Goal: Find specific page/section: Find specific page/section

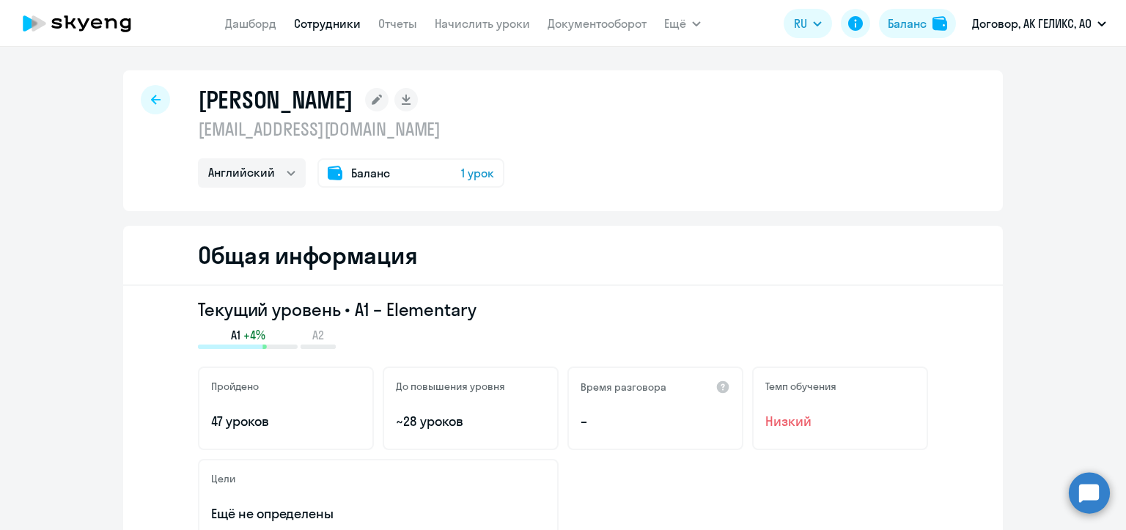
select select "english"
click at [331, 27] on link "Сотрудники" at bounding box center [327, 23] width 67 height 15
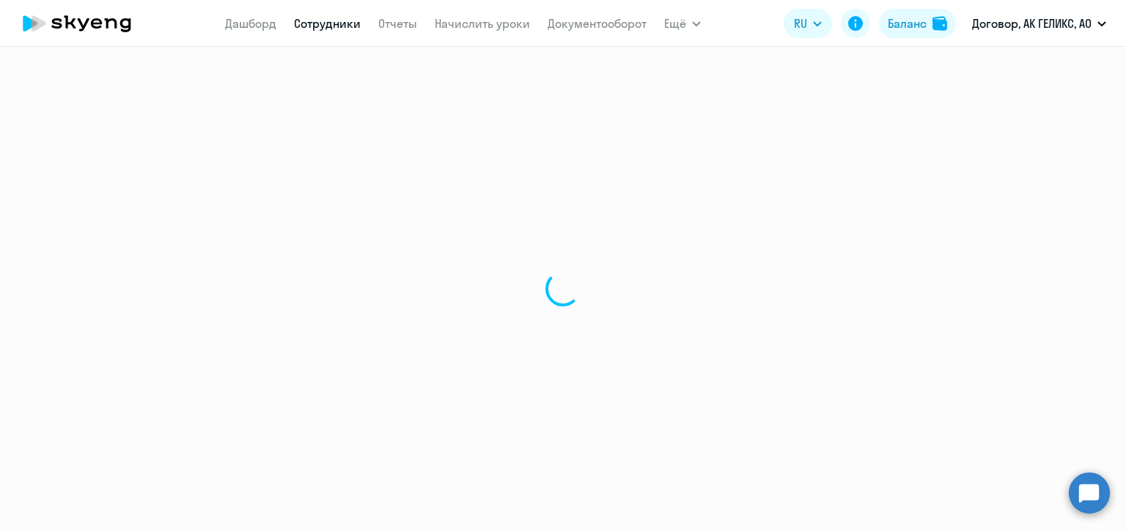
select select "30"
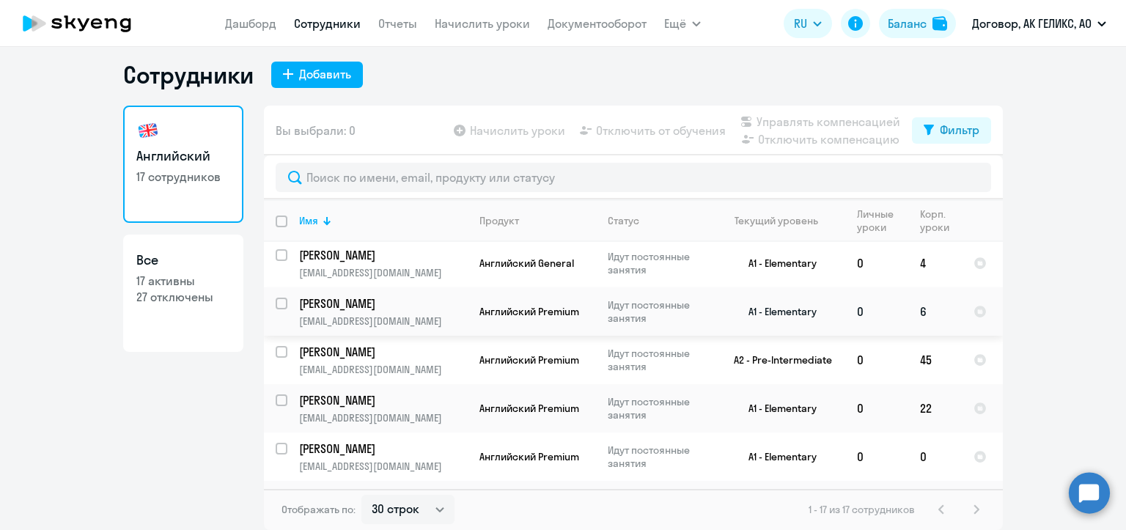
scroll to position [293, 0]
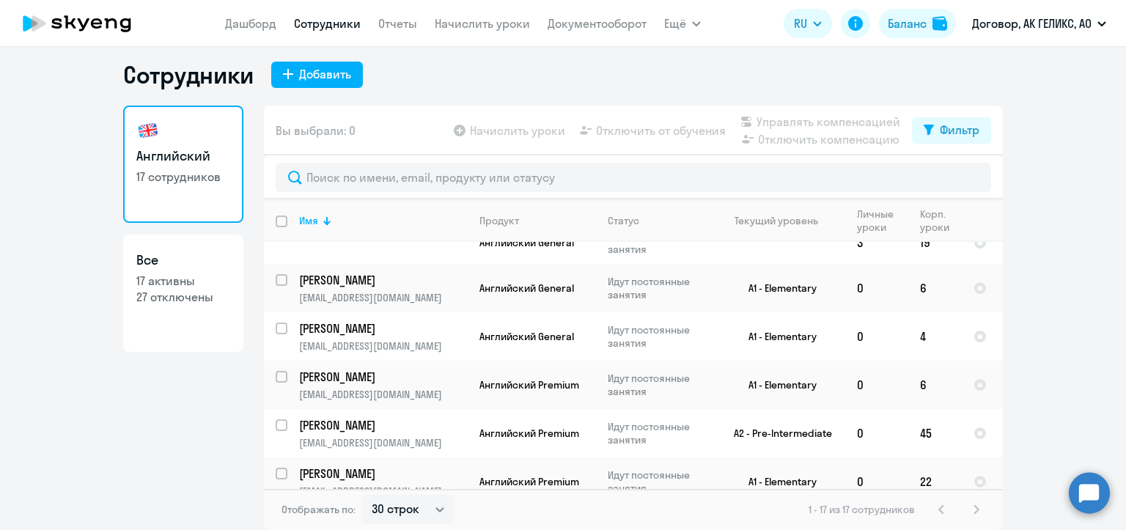
click at [161, 295] on p "27 отключены" at bounding box center [183, 297] width 94 height 16
select select "30"
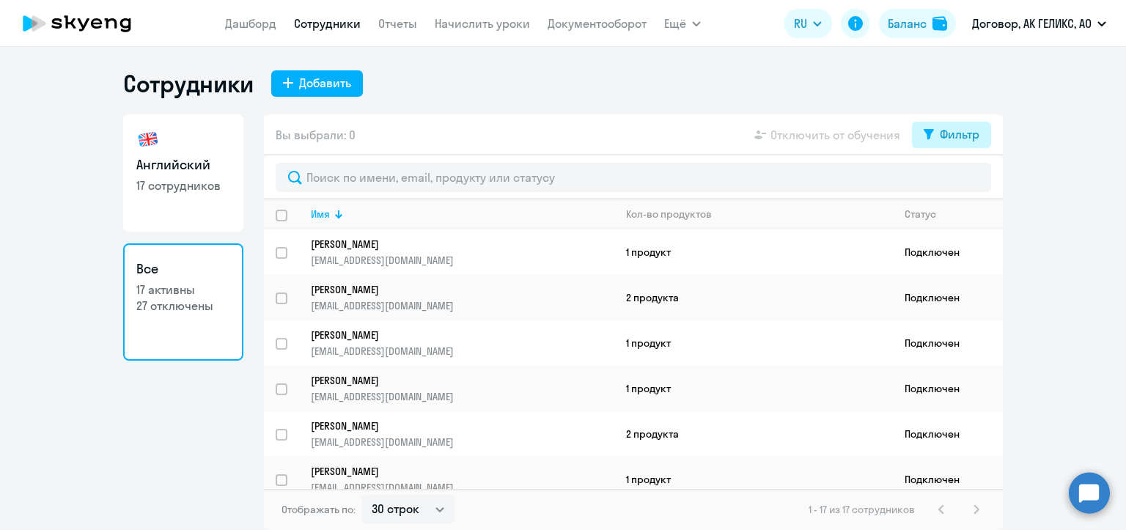
click at [919, 136] on button "Фильтр" at bounding box center [951, 135] width 79 height 26
click at [970, 185] on span at bounding box center [966, 182] width 25 height 15
click at [954, 183] on input "checkbox" at bounding box center [954, 182] width 1 height 1
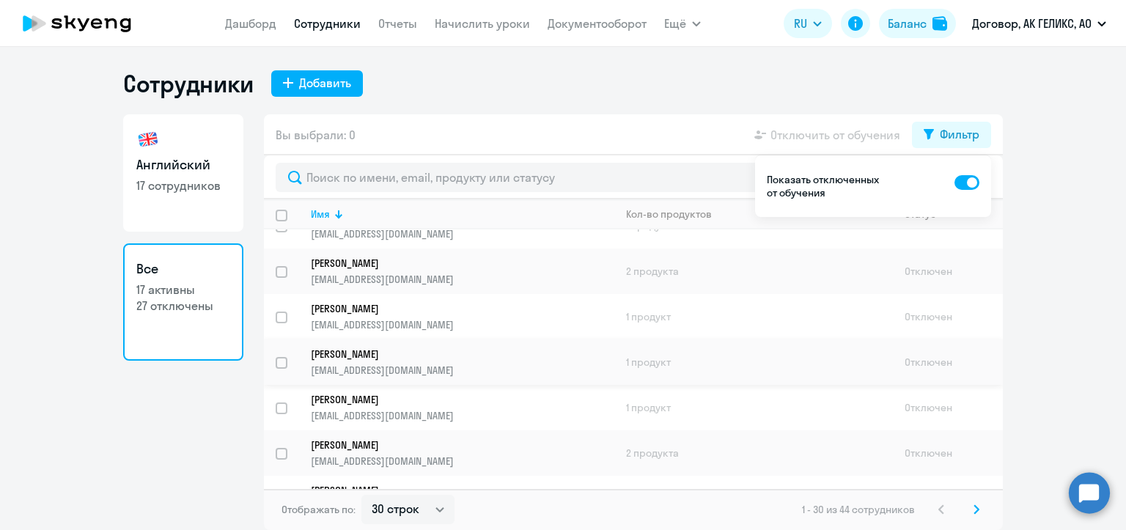
scroll to position [1100, 0]
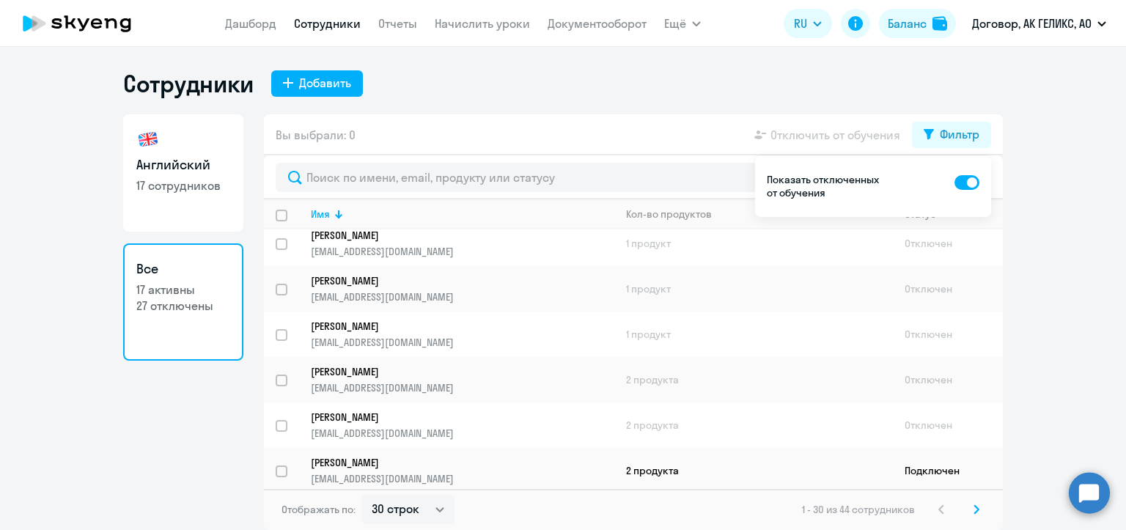
click at [965, 180] on span at bounding box center [966, 182] width 25 height 15
click at [954, 182] on input "checkbox" at bounding box center [954, 182] width 1 height 1
checkbox input "false"
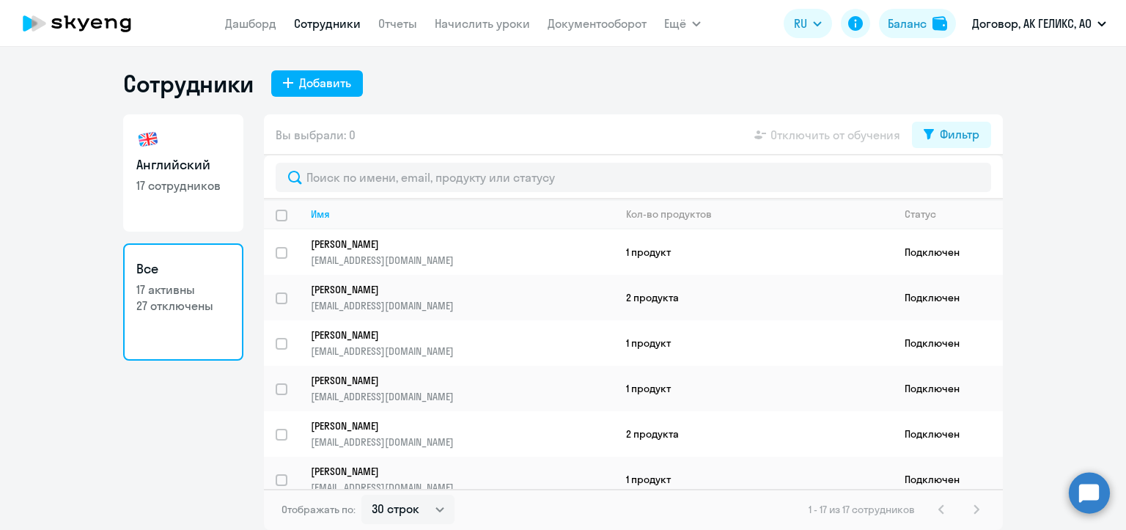
select select "30"
